Goal: Task Accomplishment & Management: Complete application form

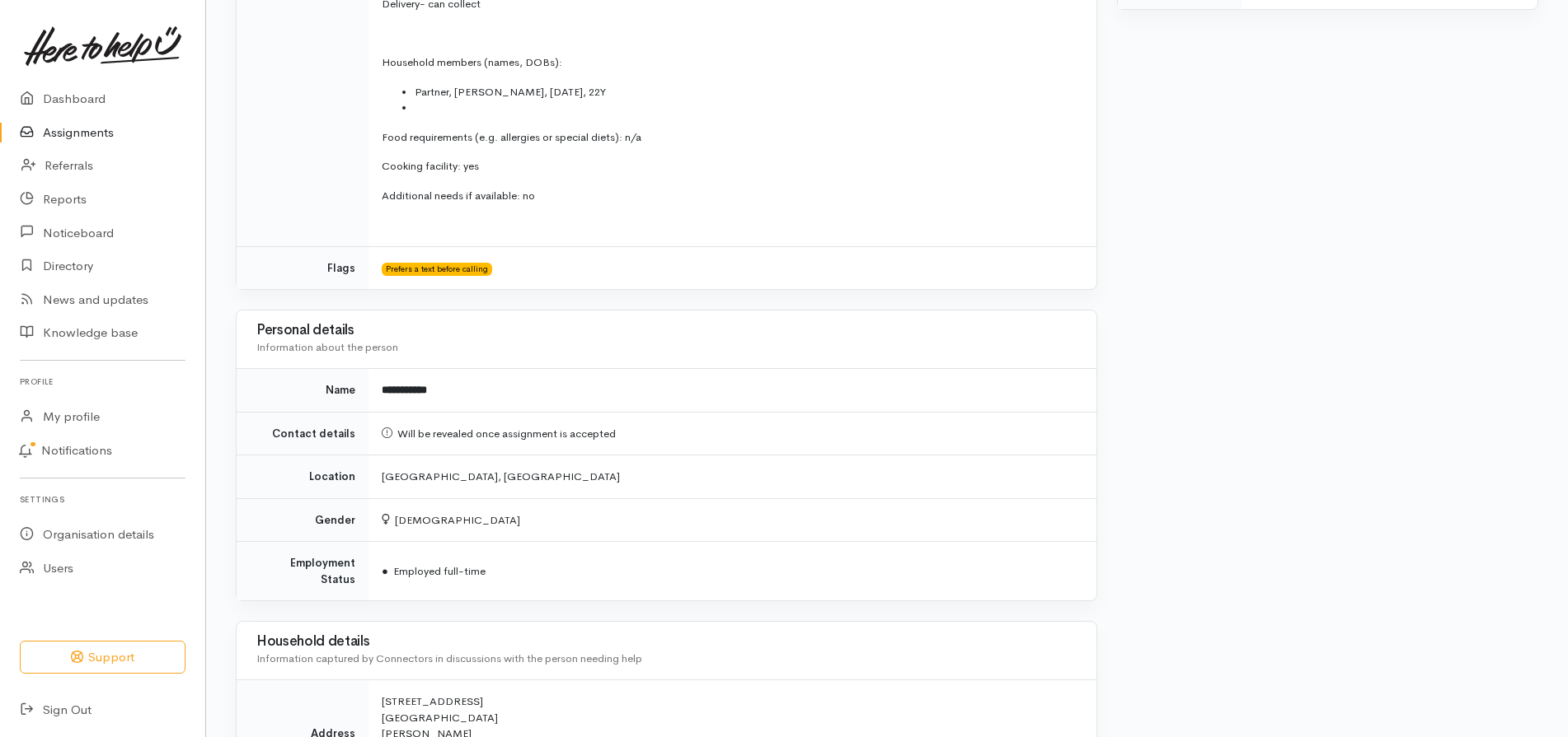
scroll to position [1318, 0]
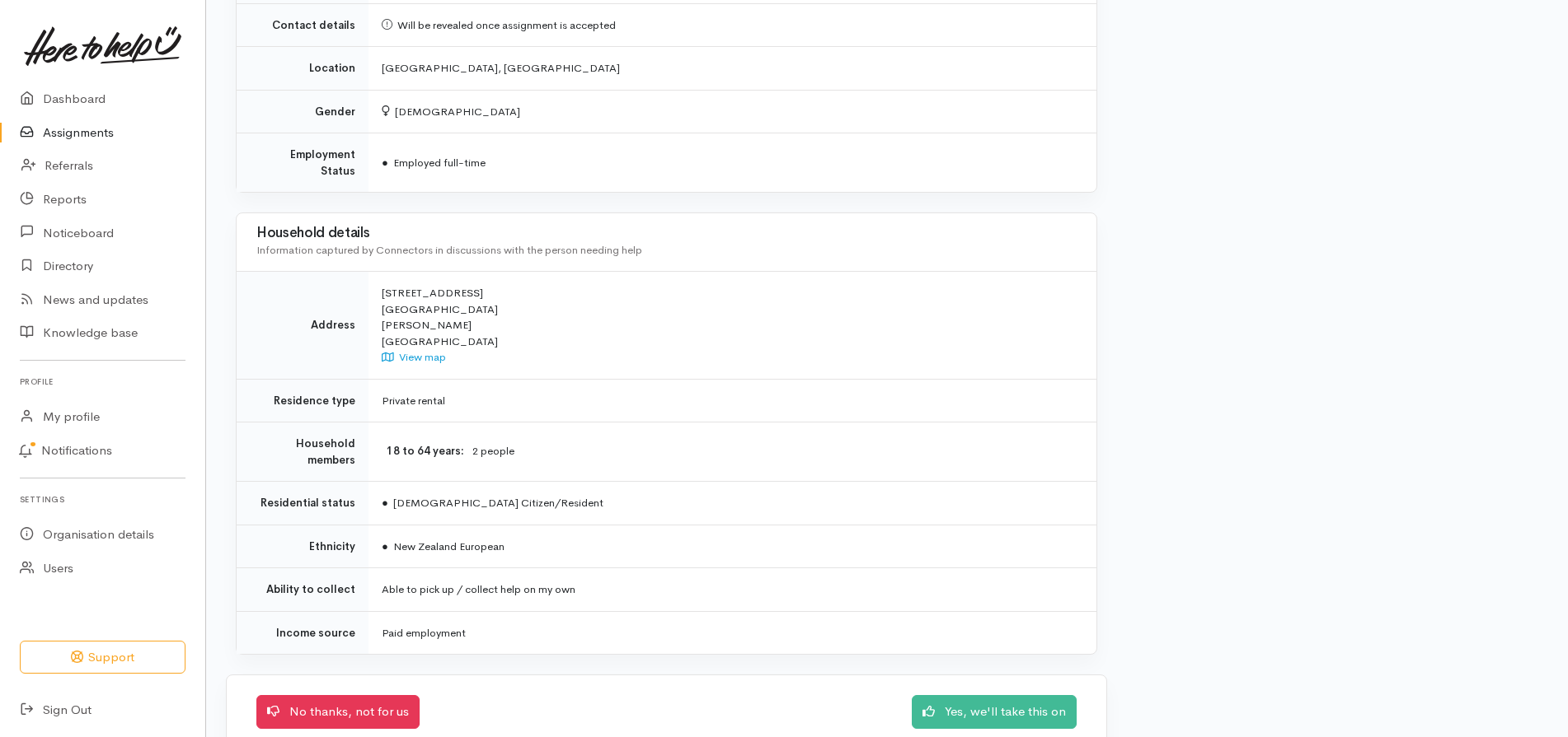
click at [85, 131] on link "Assignments" at bounding box center [103, 132] width 205 height 34
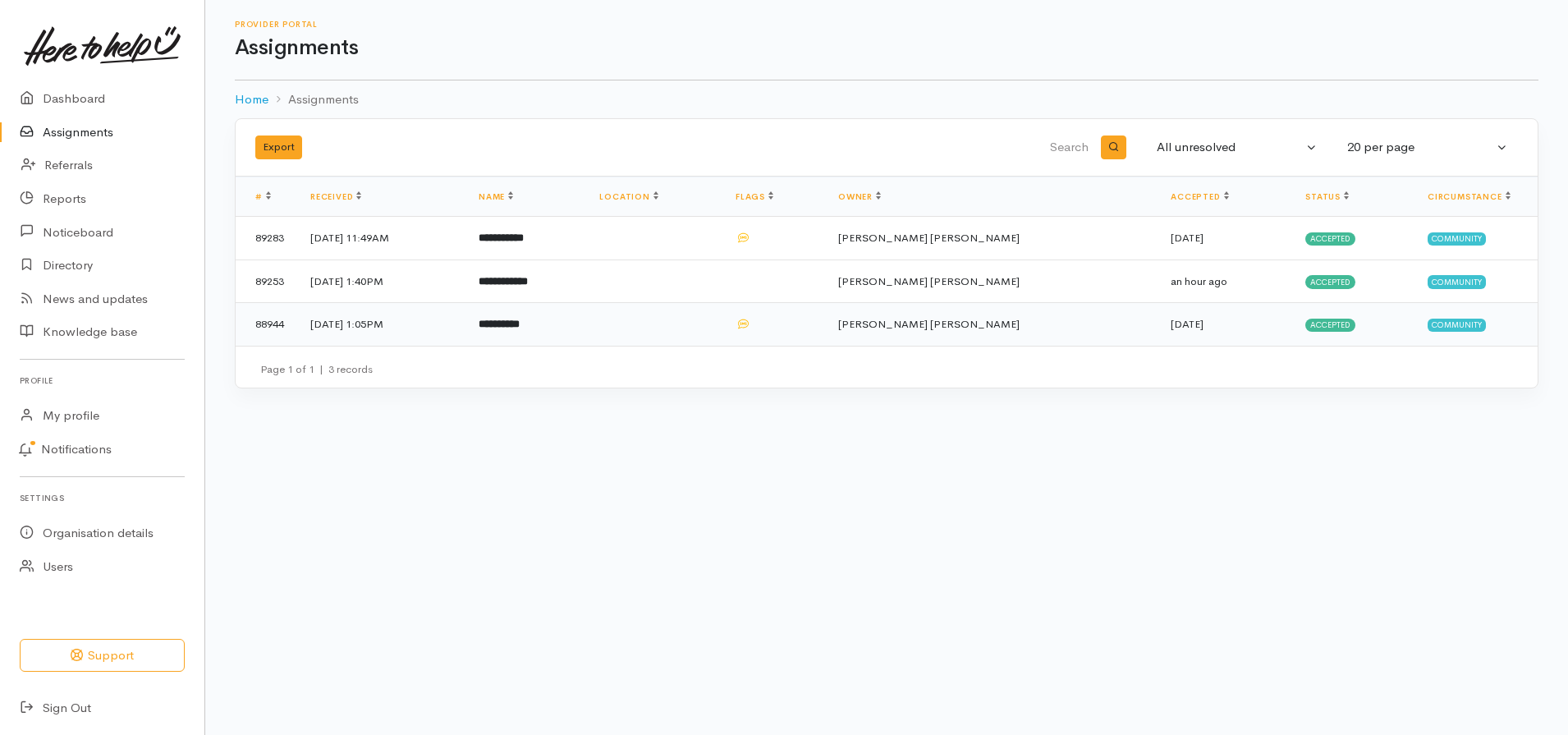
click at [519, 322] on b "**********" at bounding box center [498, 323] width 41 height 11
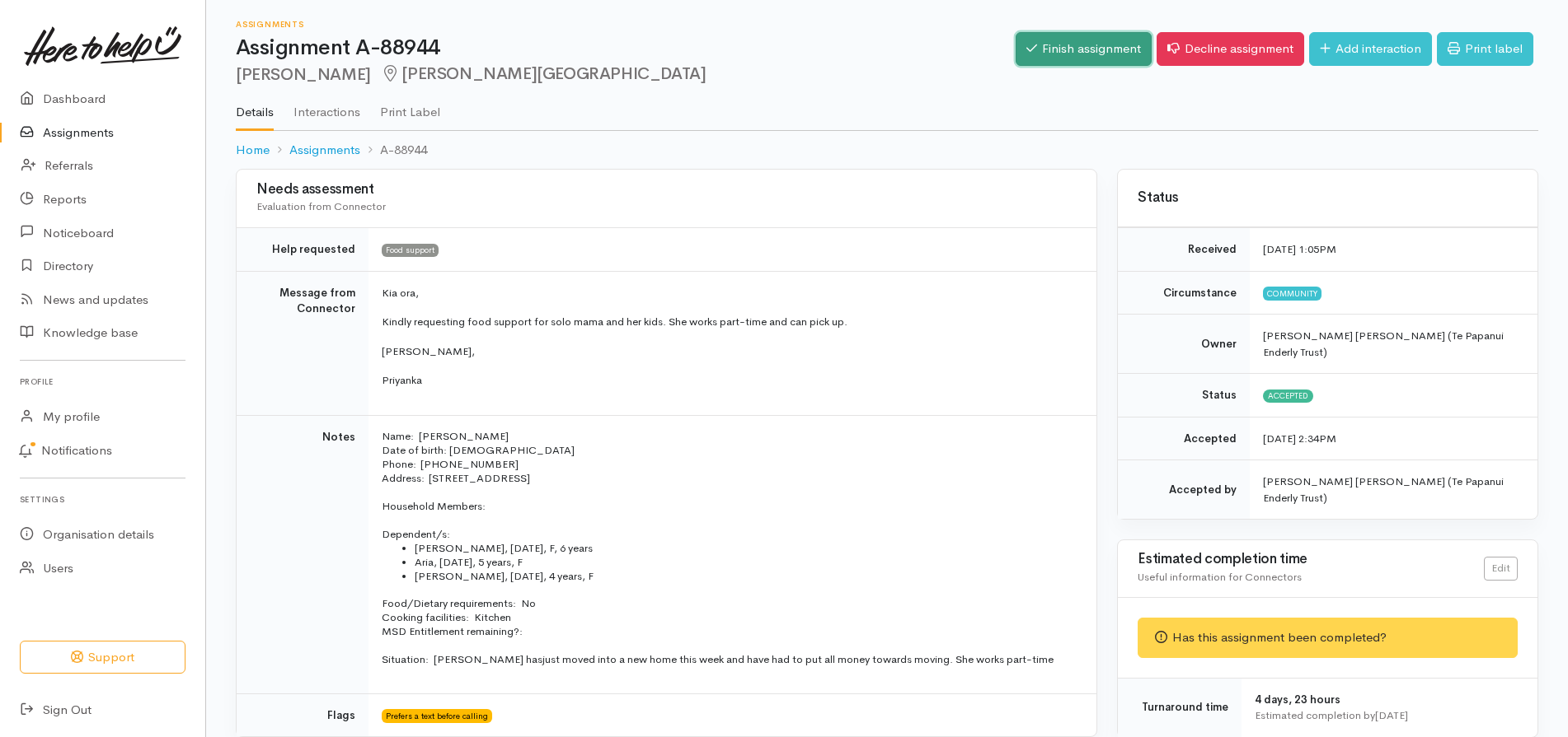
click at [1045, 42] on link "Finish assignment" at bounding box center [1083, 48] width 136 height 34
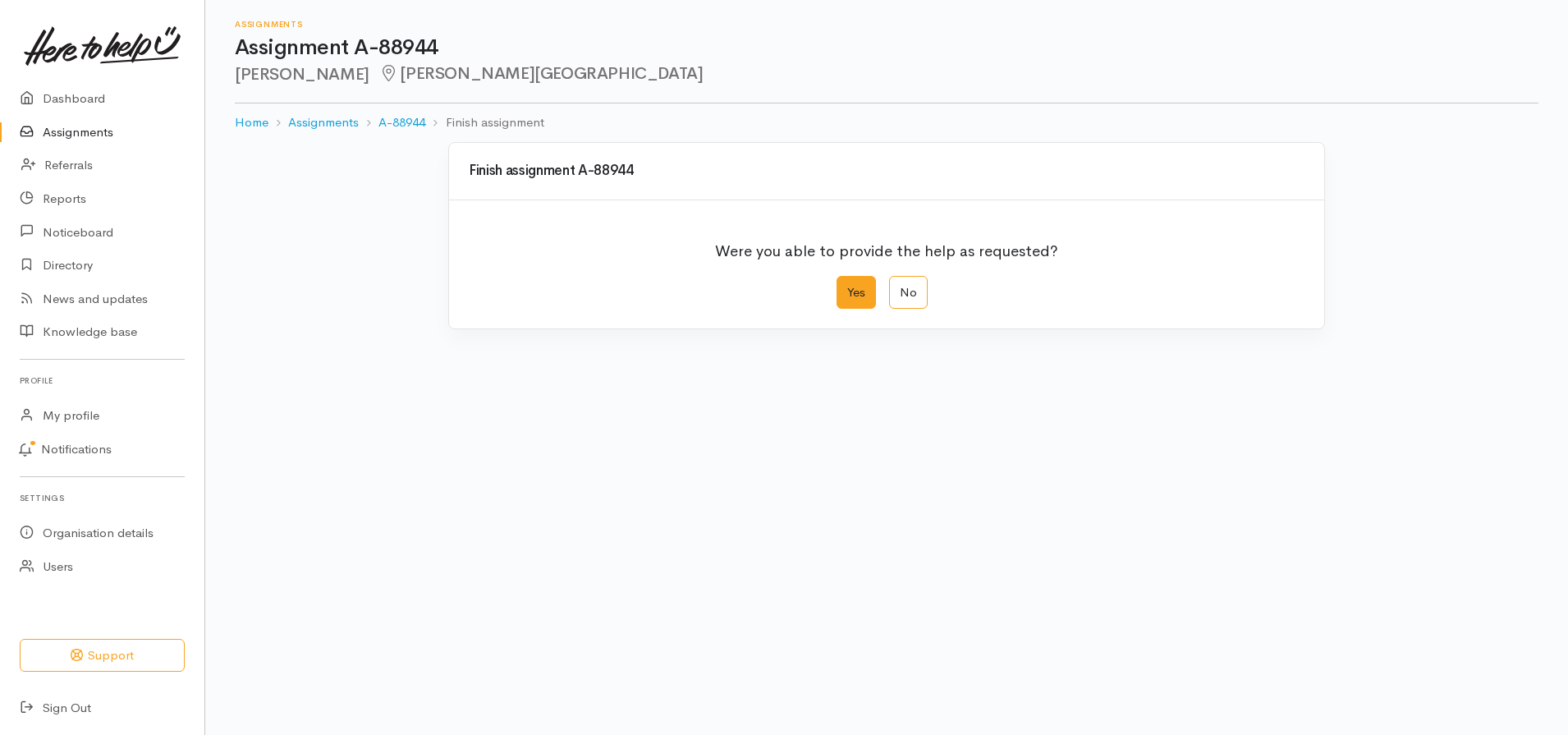
click at [850, 284] on label "Yes" at bounding box center [856, 292] width 39 height 33
click at [848, 284] on input "Yes" at bounding box center [842, 280] width 11 height 11
radio input "true"
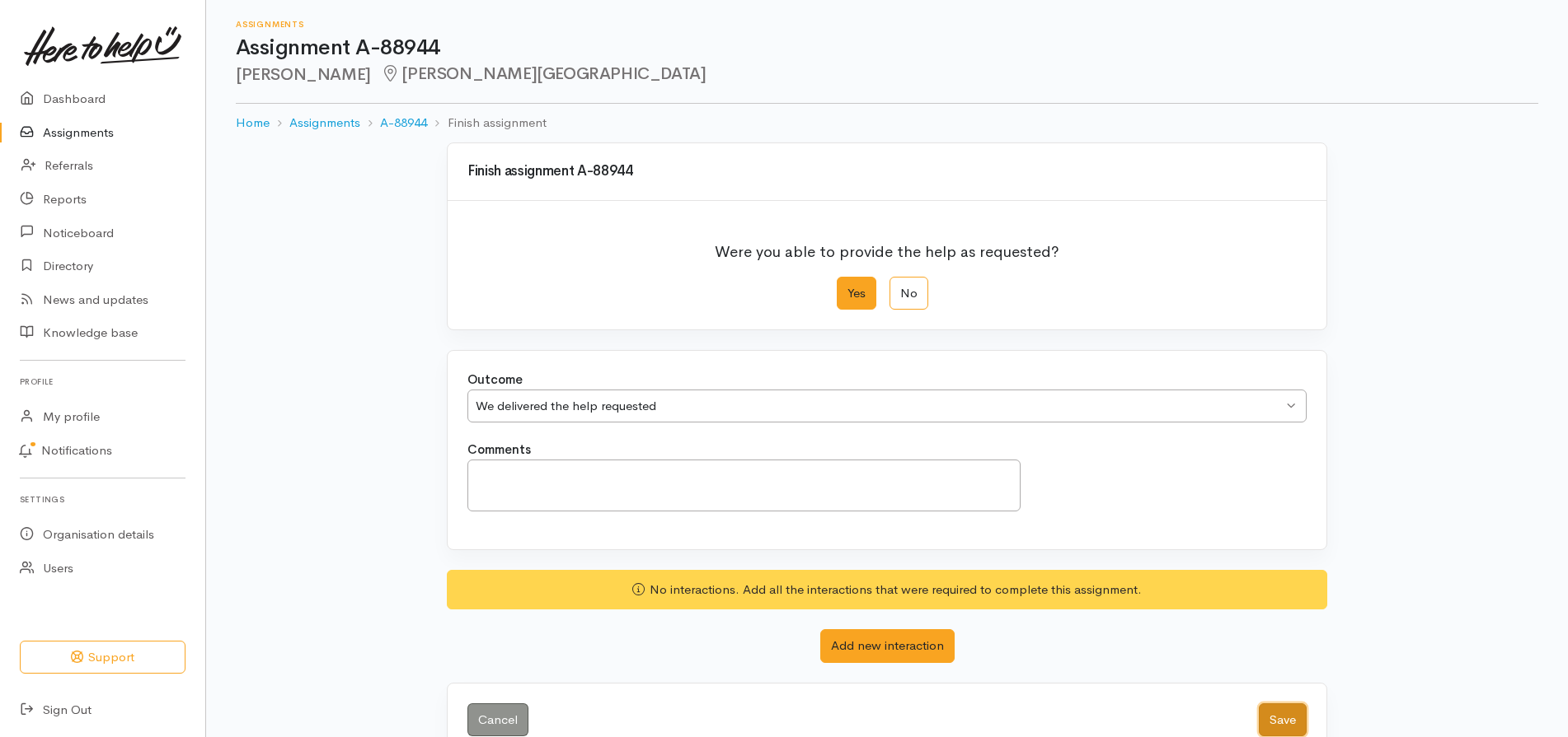
click at [1293, 713] on button "Save" at bounding box center [1283, 720] width 48 height 34
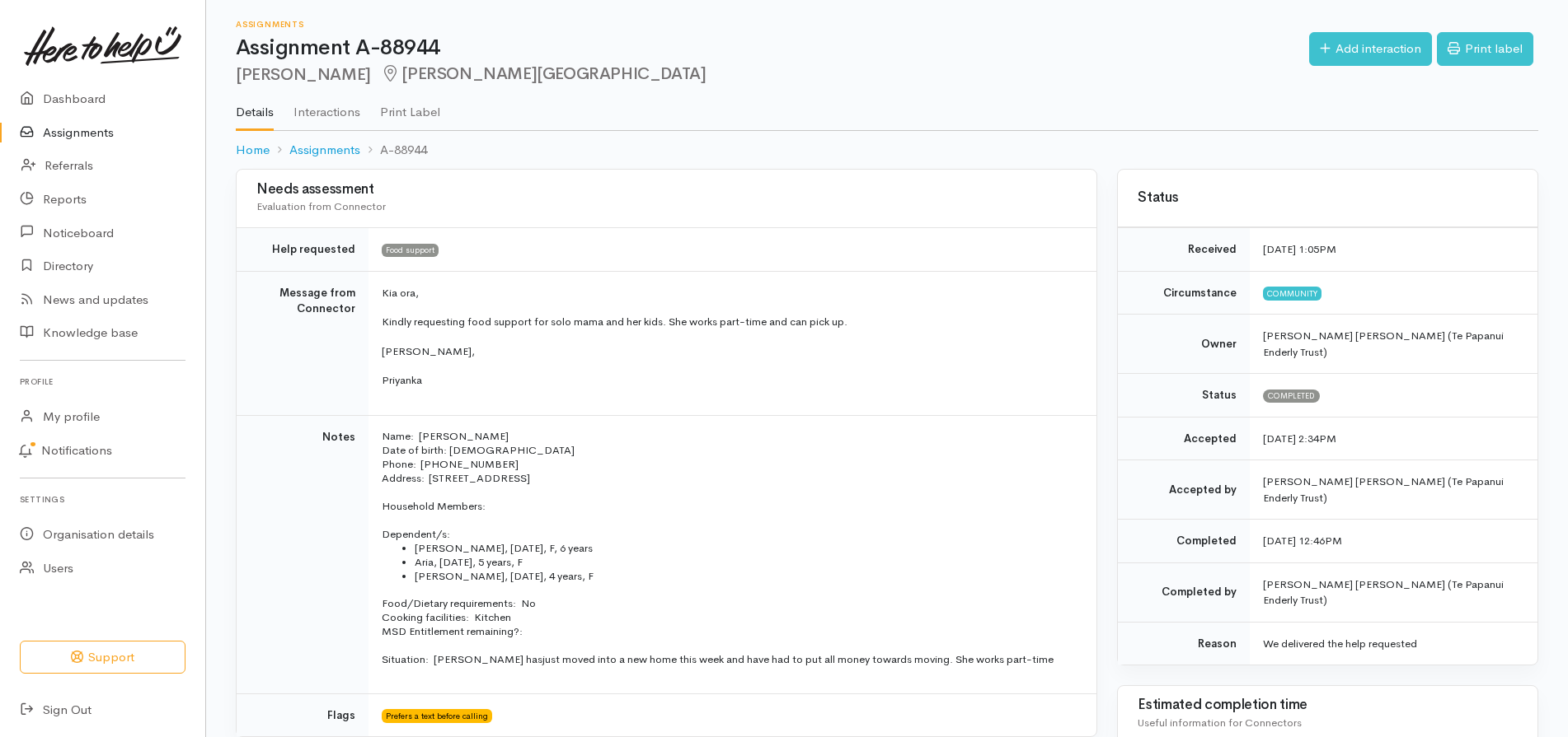
click at [75, 134] on link "Assignments" at bounding box center [103, 132] width 205 height 34
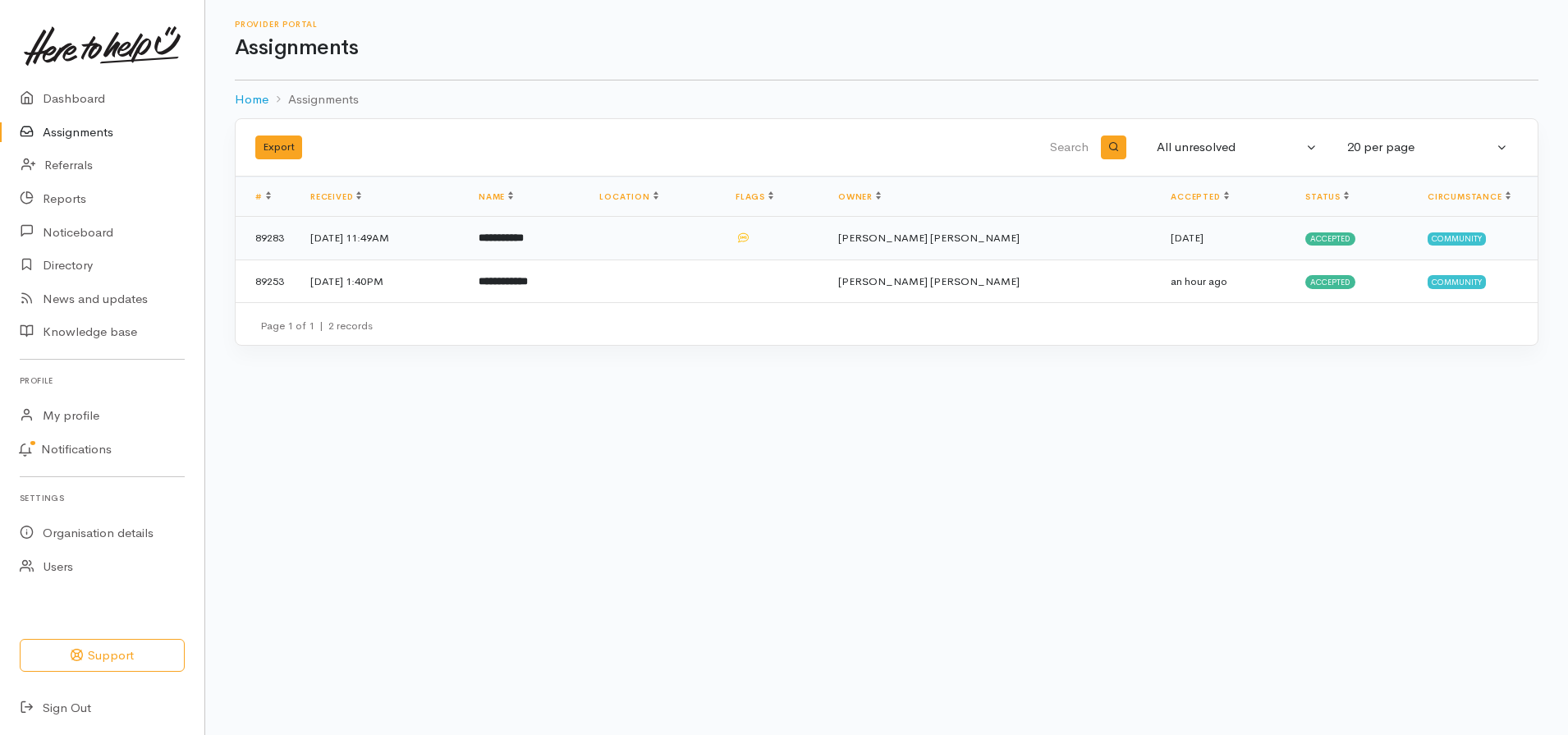
click at [563, 246] on td "**********" at bounding box center [526, 238] width 121 height 43
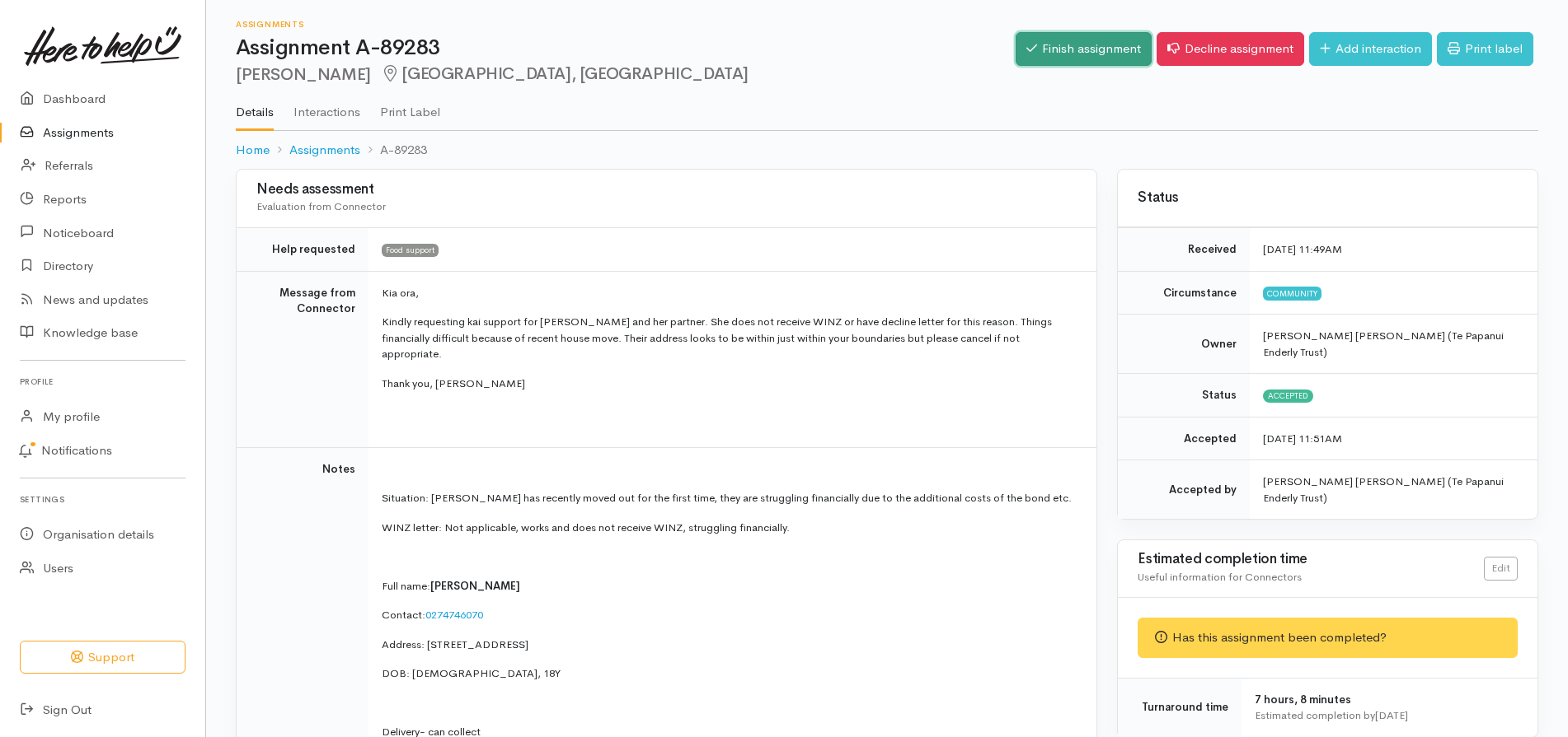
click at [1080, 42] on link "Finish assignment" at bounding box center [1083, 48] width 136 height 34
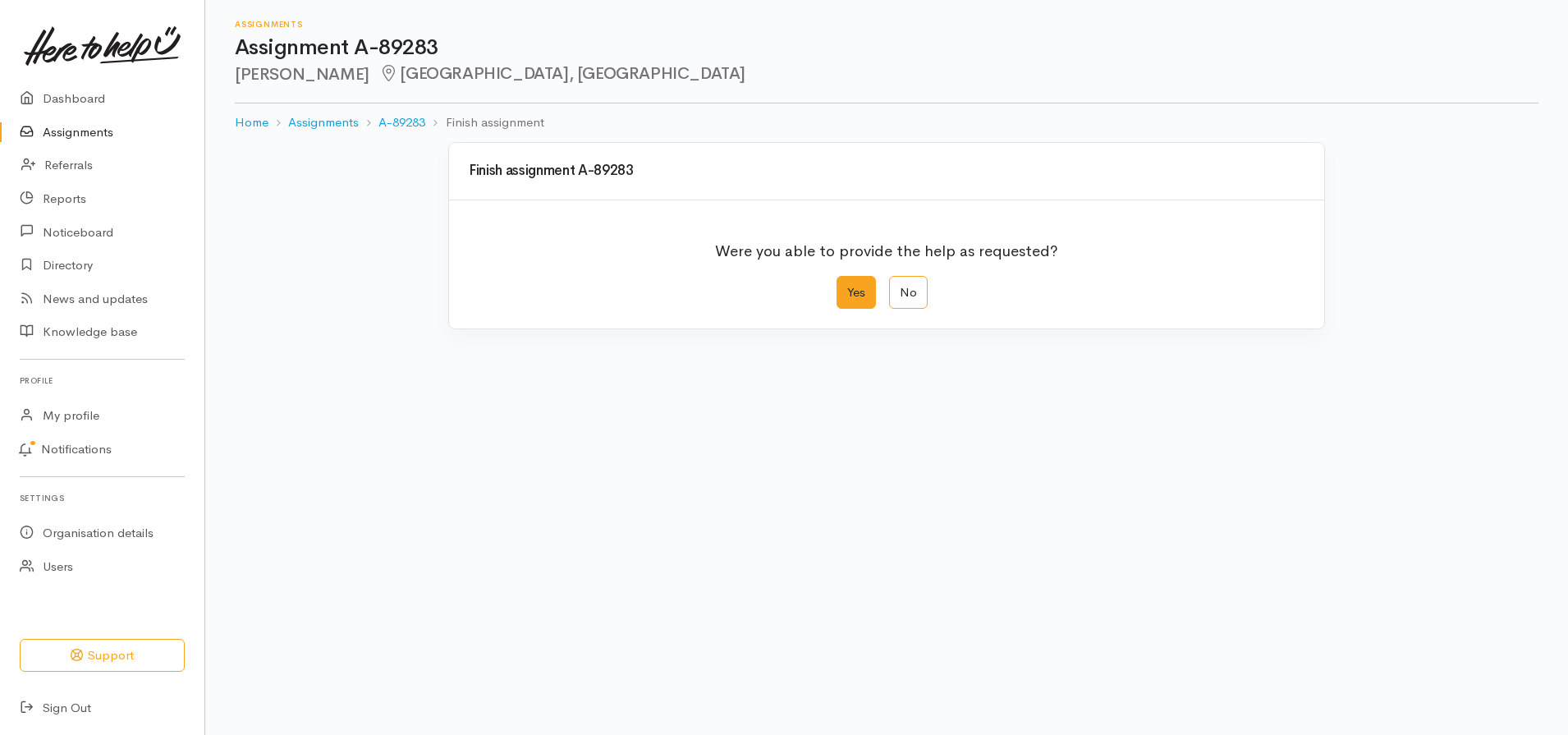
click at [871, 281] on label "Yes" at bounding box center [856, 292] width 39 height 33
click at [848, 281] on input "Yes" at bounding box center [842, 280] width 11 height 11
radio input "true"
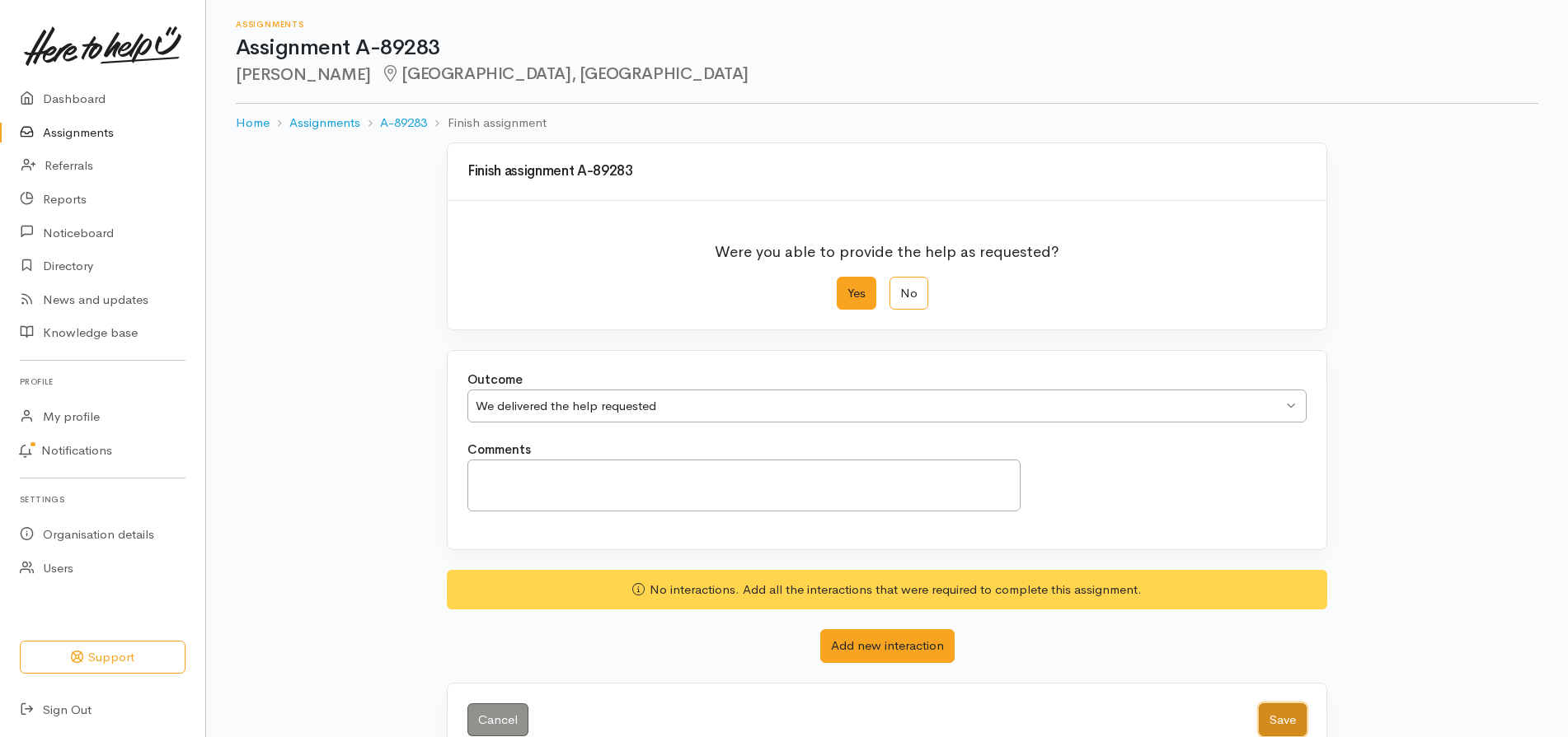
click at [1293, 720] on button "Save" at bounding box center [1283, 720] width 48 height 34
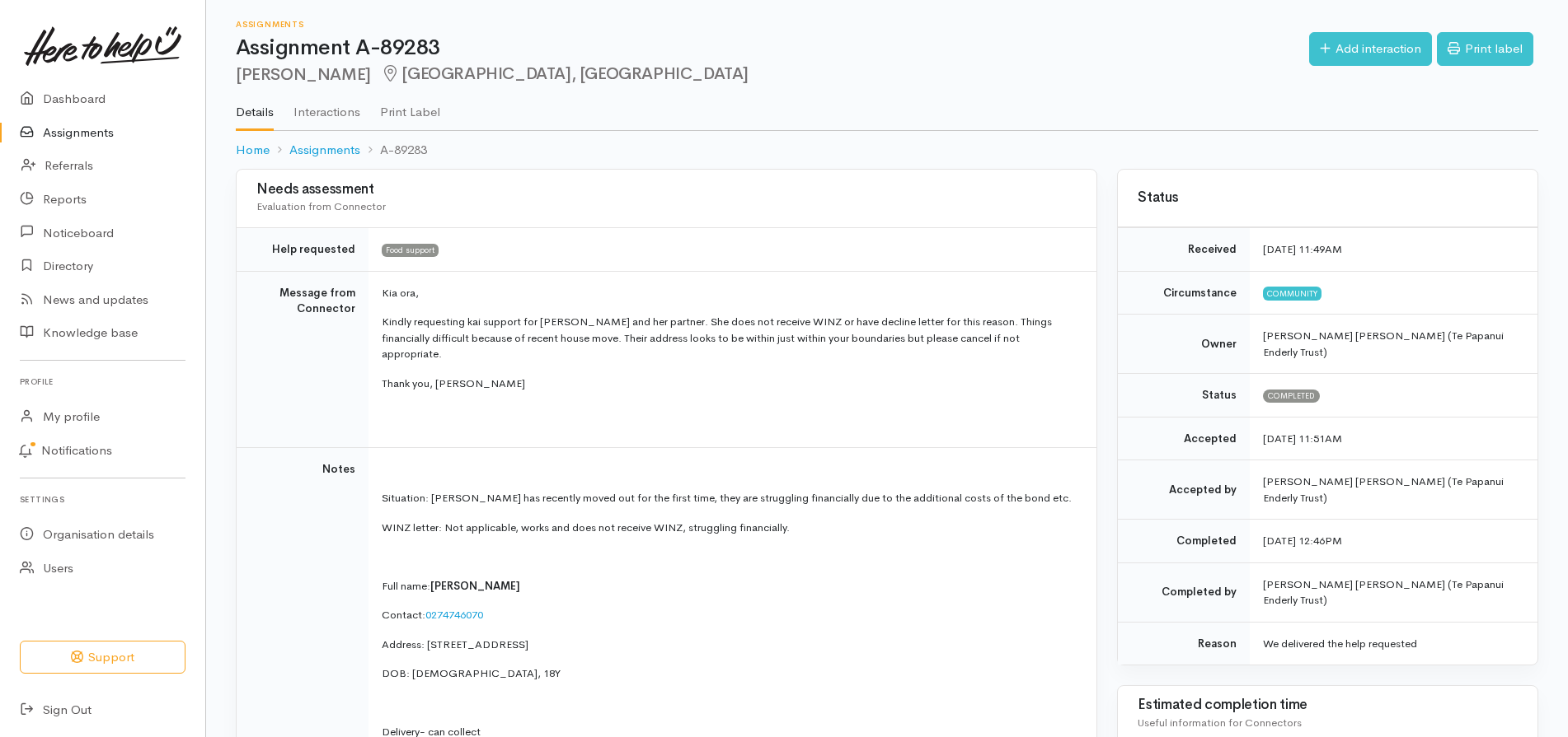
click at [107, 137] on link "Assignments" at bounding box center [103, 132] width 205 height 34
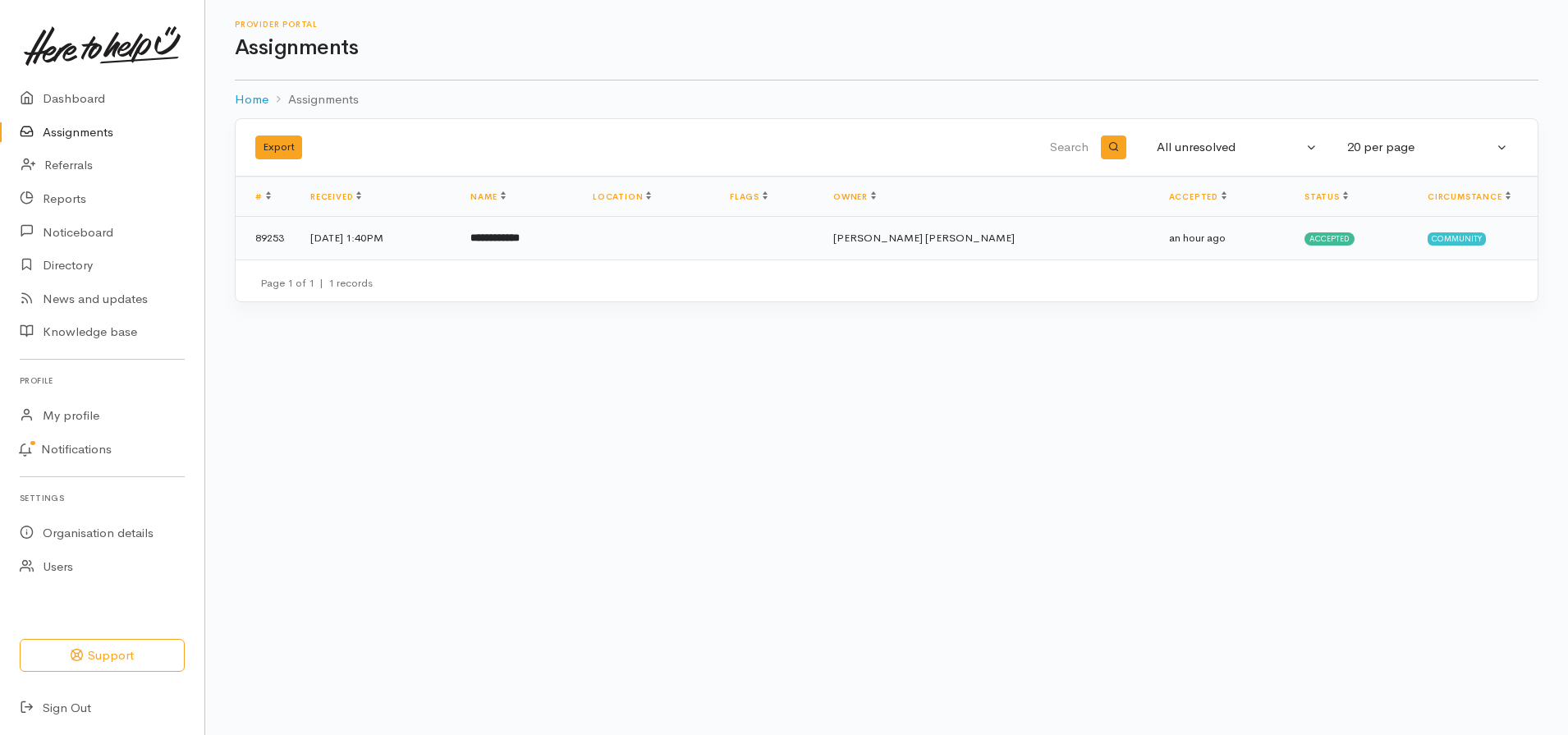
click at [457, 256] on td "[DATE] 1:40PM" at bounding box center [377, 238] width 160 height 43
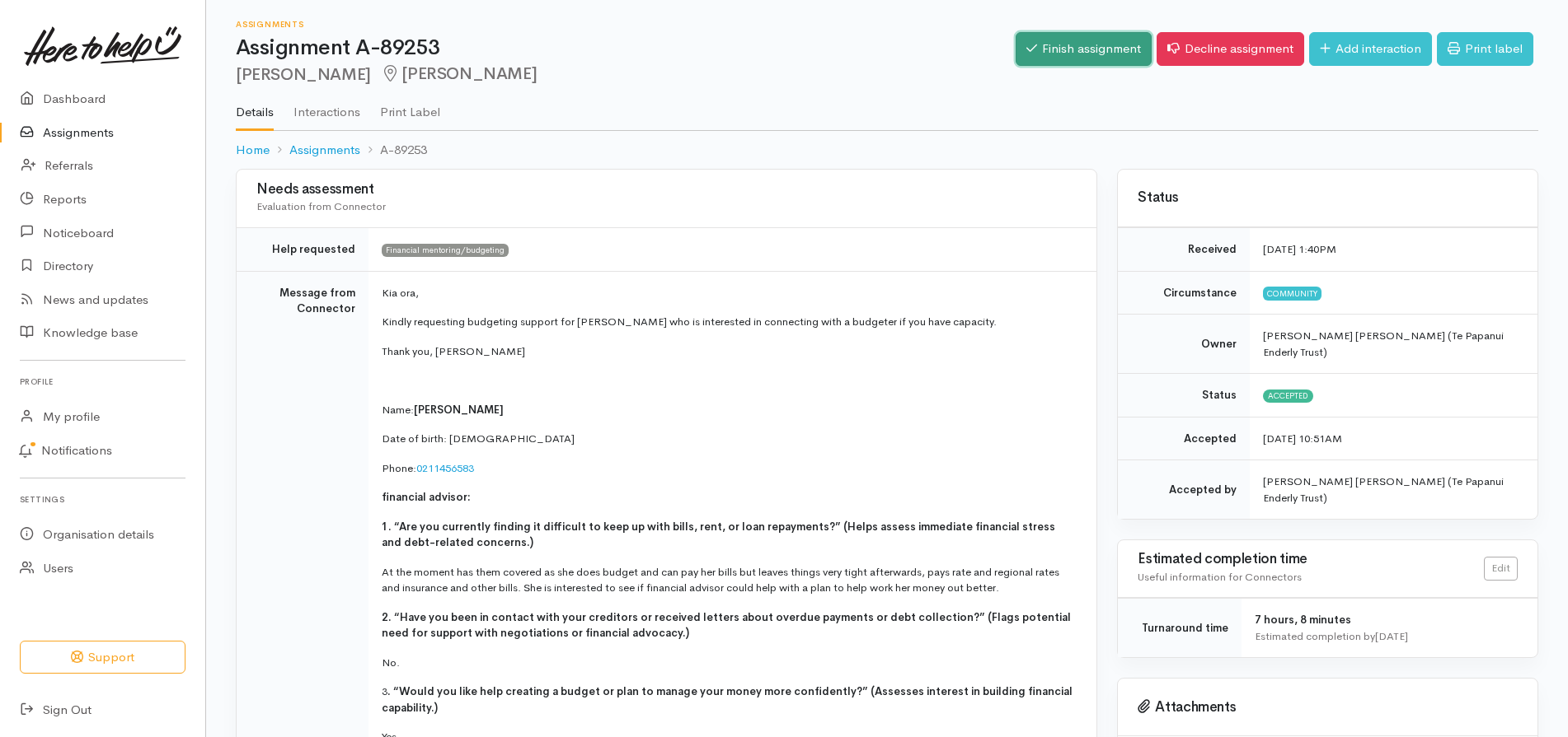
click at [1065, 56] on link "Finish assignment" at bounding box center [1083, 48] width 136 height 34
click at [1363, 41] on link "Add interaction" at bounding box center [1370, 48] width 123 height 34
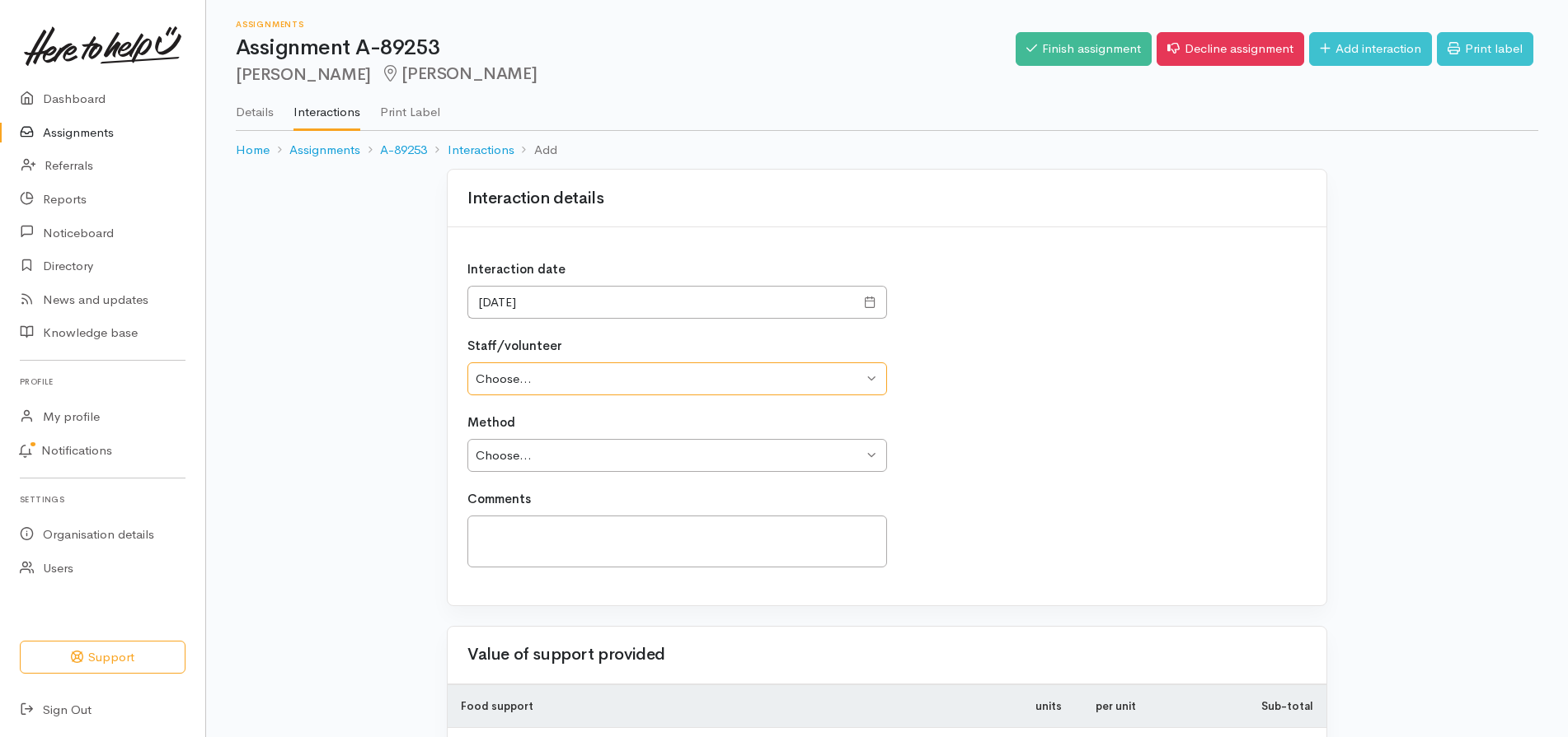
click at [867, 379] on select "Choose... Wayne Mako Paula McQueen Michelle Motu-Heta Motu-Heta Renai Te Puke J…" at bounding box center [677, 379] width 420 height 34
select select "1650"
click at [468, 363] on select "Choose... Wayne Mako Paula McQueen Michelle Motu-Heta Motu-Heta Renai Te Puke J…" at bounding box center [677, 379] width 420 height 34
click at [866, 459] on select "Choose... Phone Visit Other" at bounding box center [677, 455] width 420 height 34
select select "1"
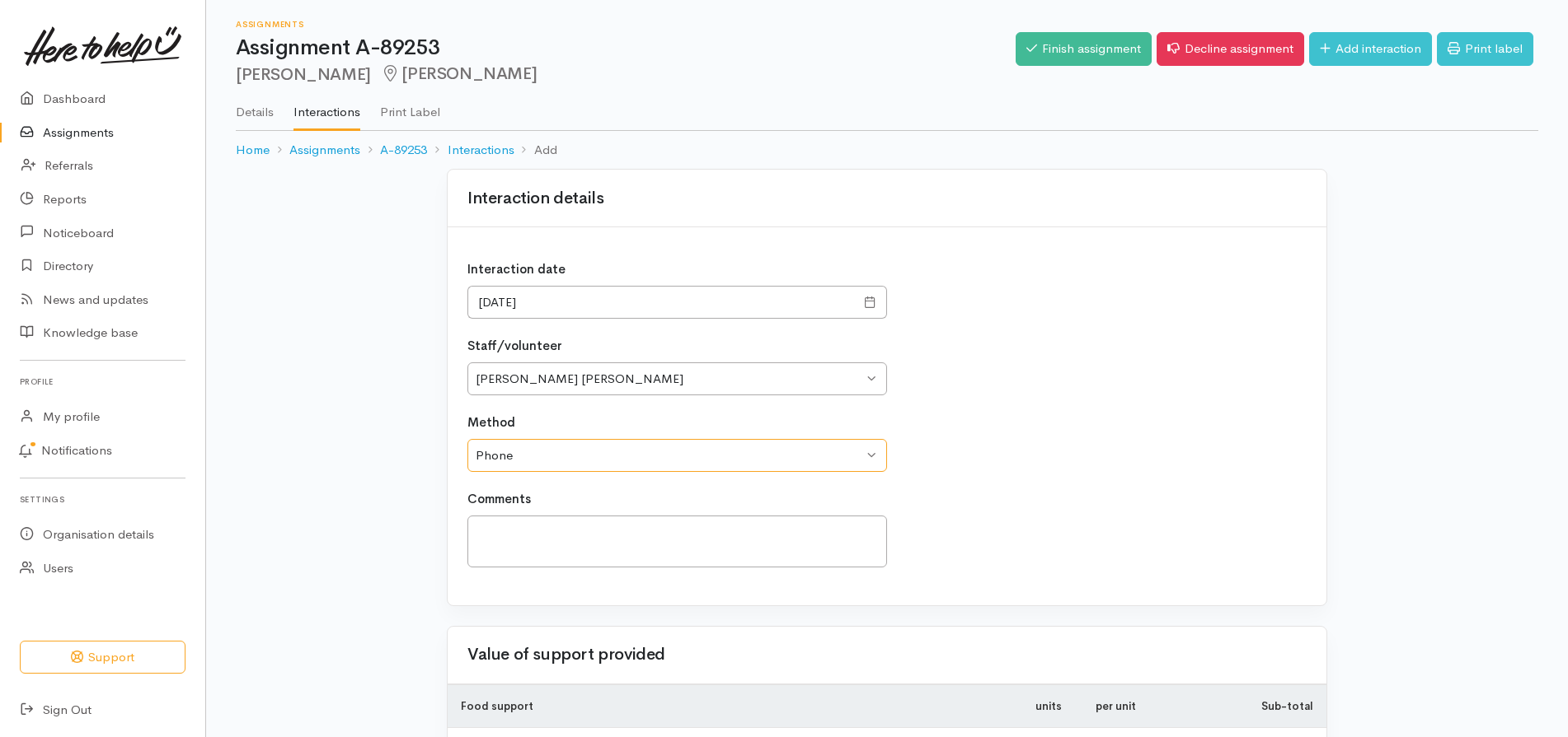
click at [468, 439] on select "Choose... Phone Visit Other" at bounding box center [677, 455] width 420 height 34
click at [546, 540] on textarea at bounding box center [677, 541] width 420 height 52
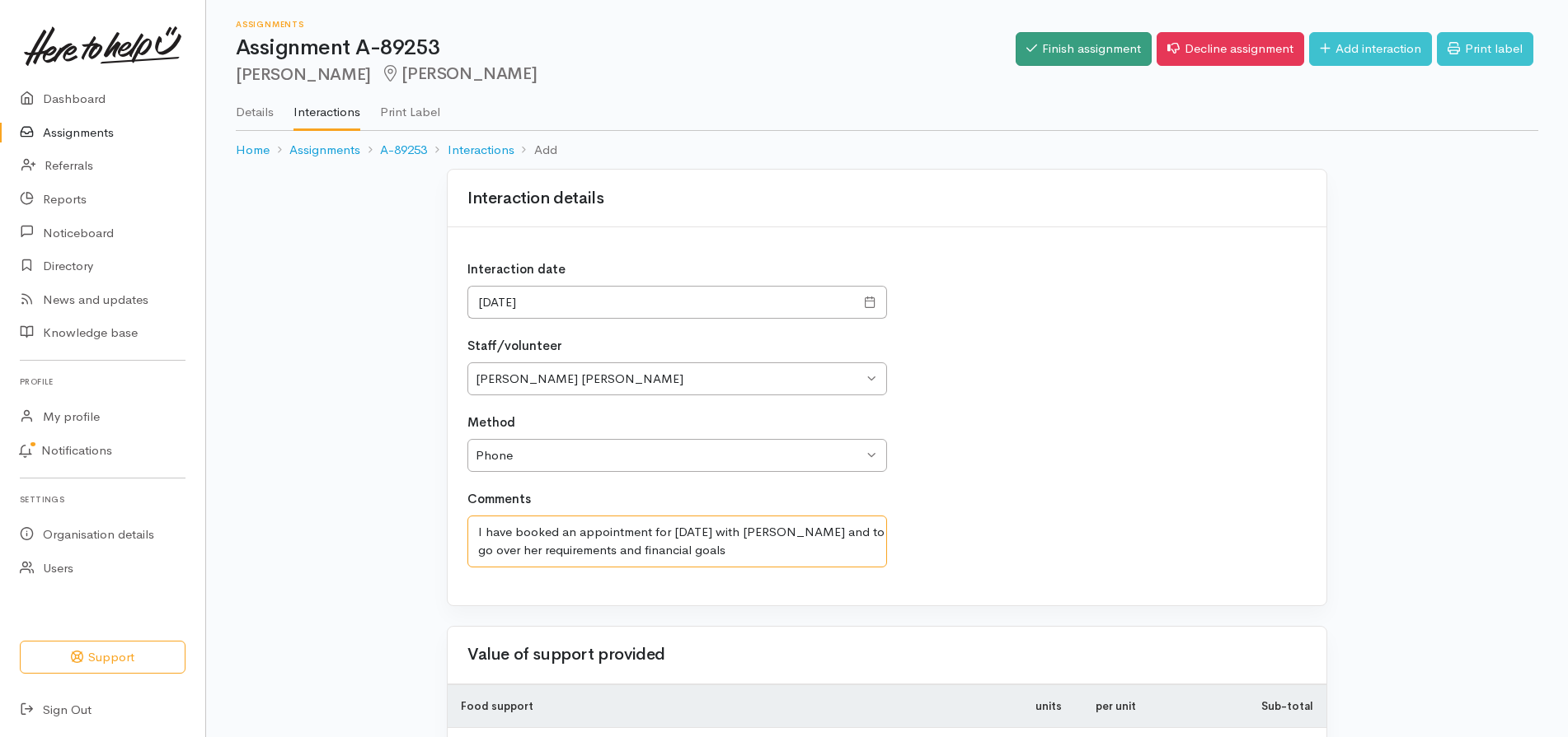
type textarea "I have booked an appointment for Monday 6/10/25 with Sandra and to go over her …"
click at [1083, 52] on link "Finish assignment" at bounding box center [1083, 48] width 136 height 34
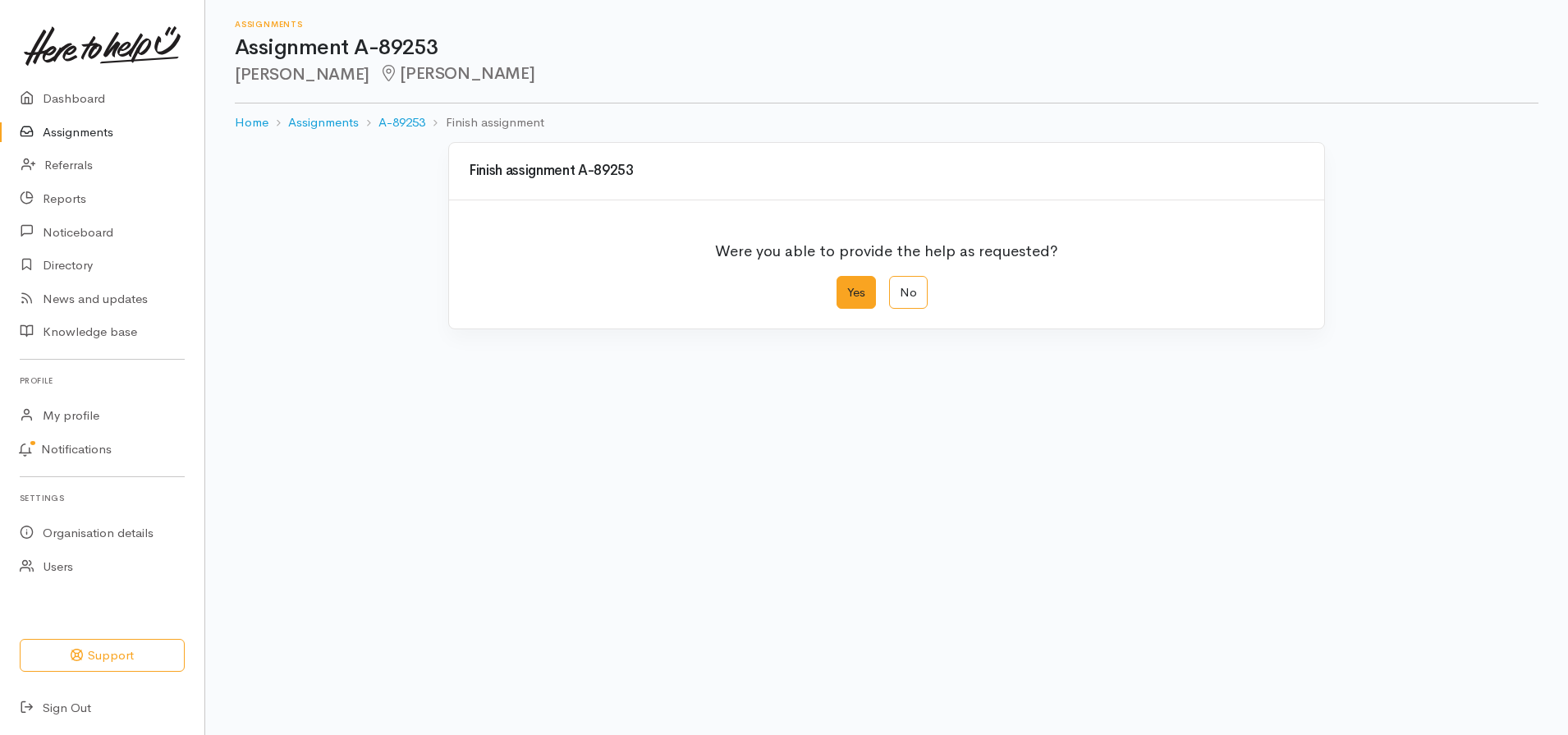
click at [853, 301] on label "Yes" at bounding box center [856, 292] width 39 height 33
click at [848, 287] on input "Yes" at bounding box center [842, 280] width 11 height 11
radio input "true"
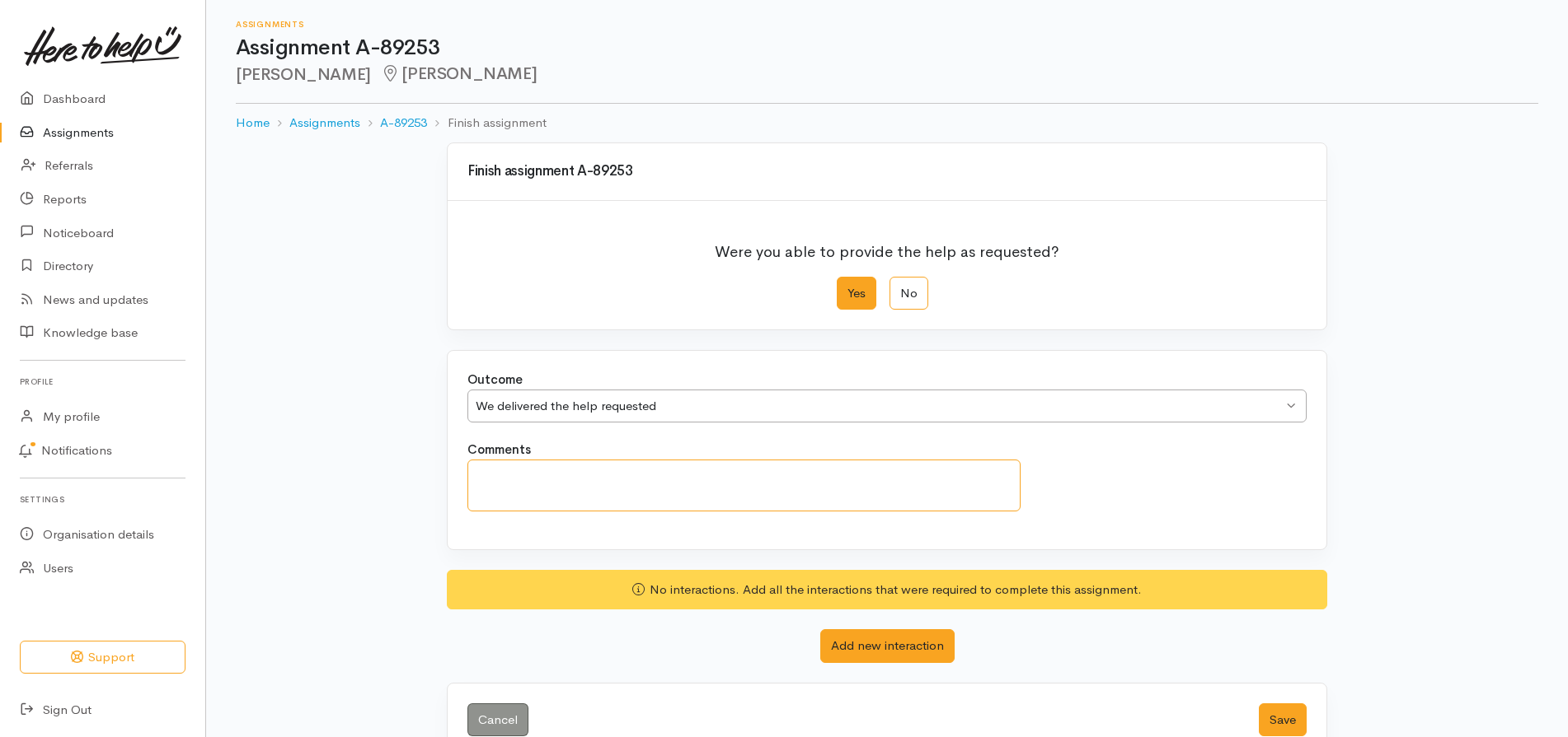
click at [538, 478] on textarea "Comments" at bounding box center [744, 486] width 553 height 52
type textarea "Contact has been made with the client and appointment agreed."
click at [1286, 720] on button "Save" at bounding box center [1283, 720] width 48 height 34
